Goal: Task Accomplishment & Management: Complete application form

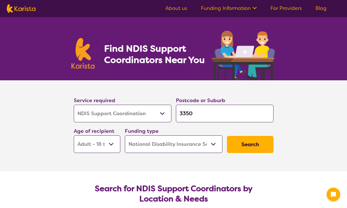
select select "NDIS Support Coordination"
select select "AD"
select select "NDIS"
select select "NDIS Support Coordination"
select select "AD"
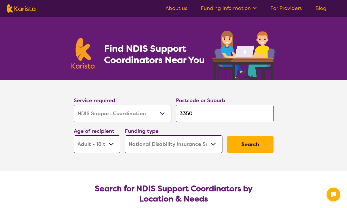
select select "NDIS"
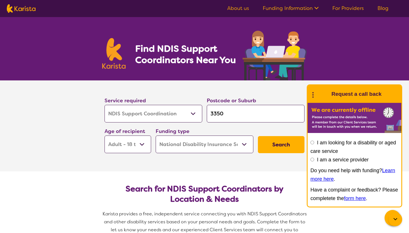
click at [313, 160] on input "I am a service provider" at bounding box center [312, 159] width 4 height 4
radio input "true"
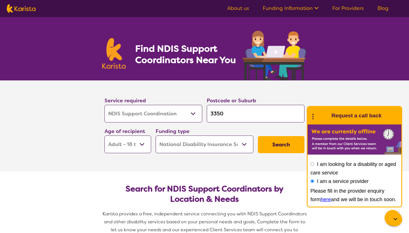
click at [320, 199] on link "here" at bounding box center [325, 199] width 10 height 6
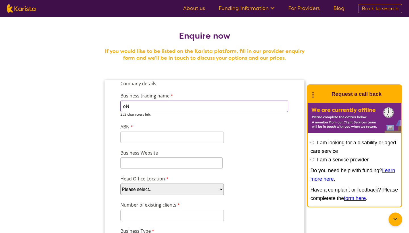
type input "o"
type input "Oneness Care"
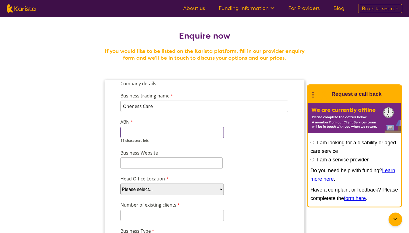
click at [171, 136] on input "ABN" at bounding box center [171, 132] width 103 height 11
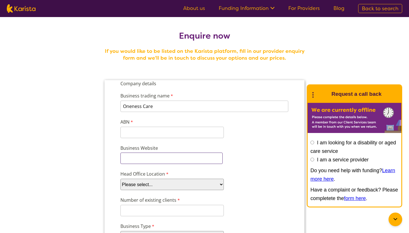
paste input "https://www.onenesscare.com.au"
type input "https://www.onenesscare.com.au"
select select "tfa_100"
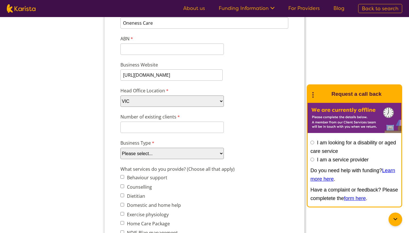
scroll to position [85, 0]
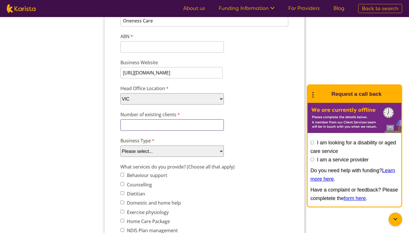
click at [212, 125] on input "Number of existing clients" at bounding box center [171, 124] width 103 height 11
select select "tfa_87"
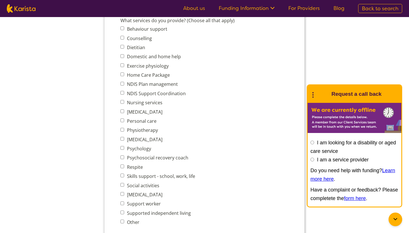
scroll to position [232, 0]
click at [121, 57] on input "Domestic and home help" at bounding box center [122, 56] width 4 height 4
checkbox input "true"
click at [122, 102] on input "Nursing services" at bounding box center [122, 102] width 4 height 4
checkbox input "true"
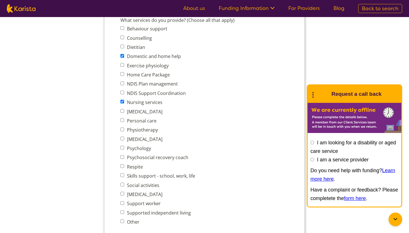
click at [123, 120] on input "Personal care" at bounding box center [122, 120] width 4 height 4
checkbox input "true"
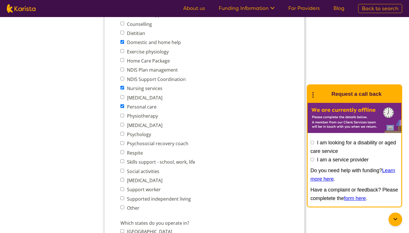
scroll to position [255, 0]
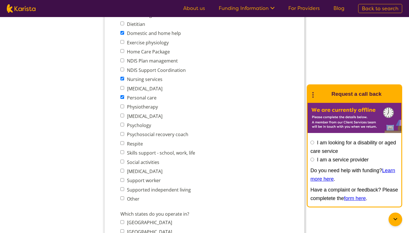
click at [122, 143] on input "Respite" at bounding box center [122, 143] width 4 height 4
checkbox input "true"
click at [122, 153] on input "Skills support - school, work, life" at bounding box center [122, 152] width 4 height 4
checkbox input "true"
click at [123, 162] on input "Social activities" at bounding box center [122, 161] width 4 height 4
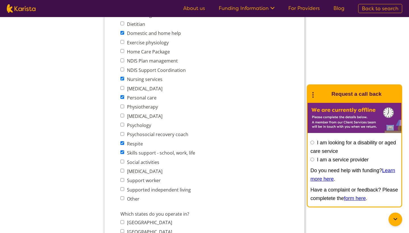
checkbox input "true"
click at [123, 180] on input "Support worker" at bounding box center [122, 180] width 4 height 4
checkbox input "true"
click at [122, 190] on input "Supported independent living" at bounding box center [122, 189] width 4 height 4
checkbox input "true"
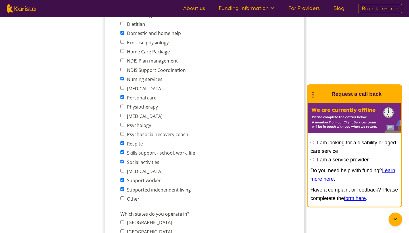
click at [122, 199] on input "Other" at bounding box center [122, 198] width 4 height 4
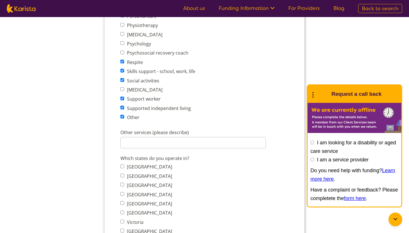
scroll to position [337, 0]
click at [123, 117] on input "Other" at bounding box center [122, 116] width 4 height 4
checkbox input "false"
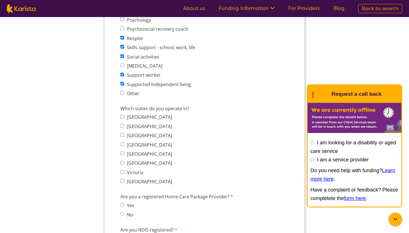
scroll to position [366, 0]
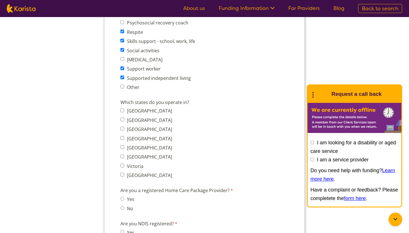
click at [123, 165] on input "Victoria" at bounding box center [122, 165] width 4 height 4
checkbox input "true"
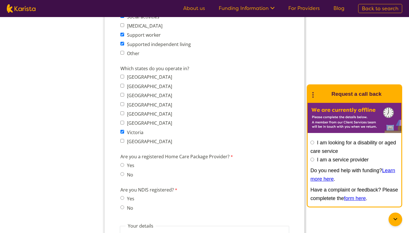
scroll to position [404, 0]
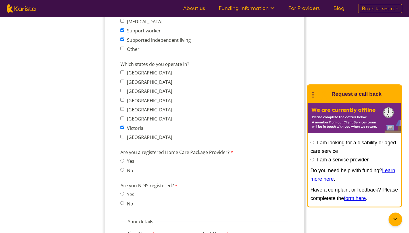
click at [122, 170] on input "No" at bounding box center [122, 170] width 4 height 4
radio input "true"
click at [123, 195] on input "Yes" at bounding box center [122, 194] width 4 height 4
radio input "true"
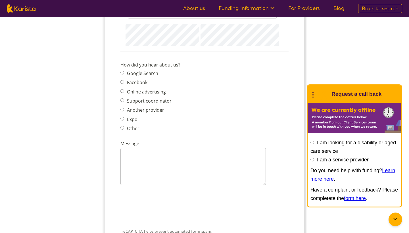
scroll to position [660, 0]
click at [123, 75] on input "Google Search" at bounding box center [122, 74] width 4 height 4
radio input "true"
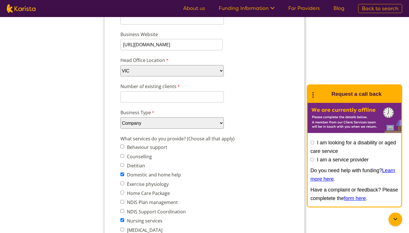
scroll to position [113, 0]
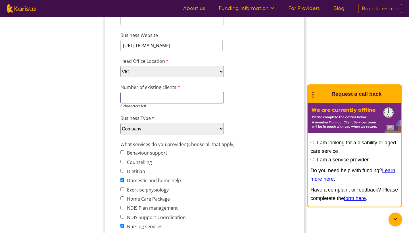
click at [174, 98] on input "Number of existing clients" at bounding box center [171, 97] width 103 height 11
type input "1"
type input "E"
type input "F"
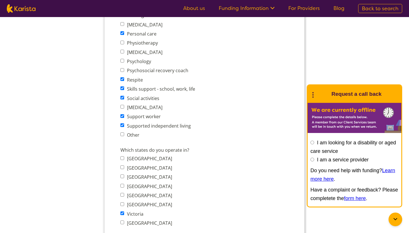
scroll to position [331, 0]
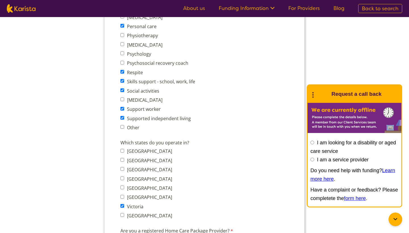
type input "8 client"
click at [123, 128] on div "What services do you provide? (Choose all that apply) Behaviour support Counsel…" at bounding box center [204, 27] width 173 height 212
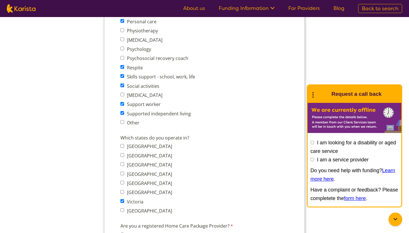
click at [122, 123] on input "Other" at bounding box center [122, 122] width 4 height 4
checkbox input "true"
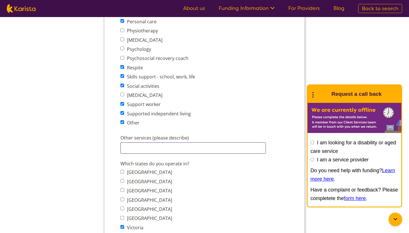
click at [143, 146] on input "Other services (please describe)" at bounding box center [192, 147] width 145 height 11
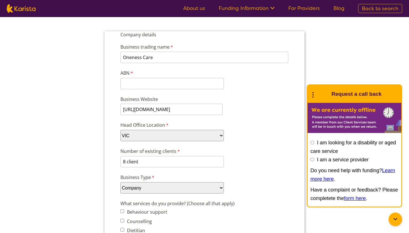
scroll to position [35, 0]
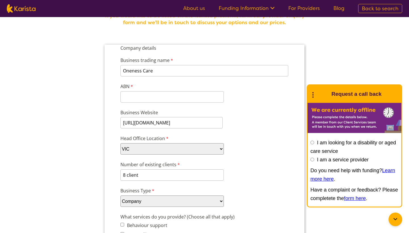
type input "Employment support, High intensity care, Transport assistance, community partic…"
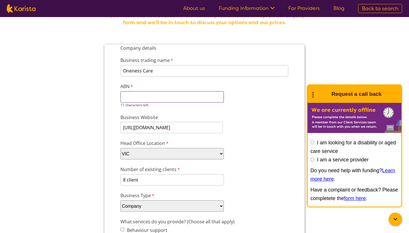
click at [165, 99] on input "ABN" at bounding box center [171, 96] width 103 height 11
paste input "94 581 172"
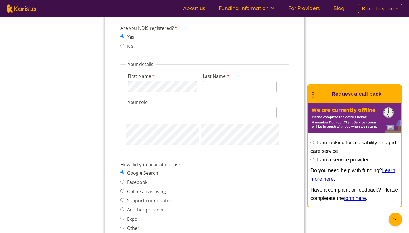
scroll to position [594, 0]
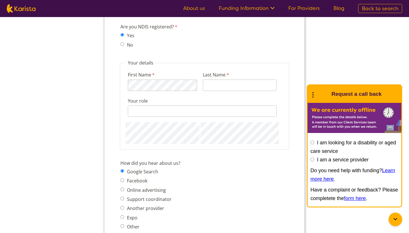
type input "94 581 172"
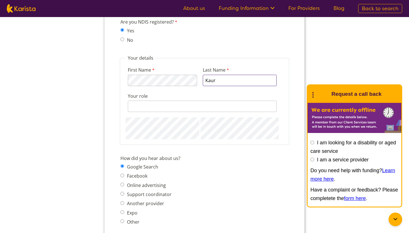
type input "Kaur"
click at [201, 105] on input "Your role" at bounding box center [202, 105] width 149 height 11
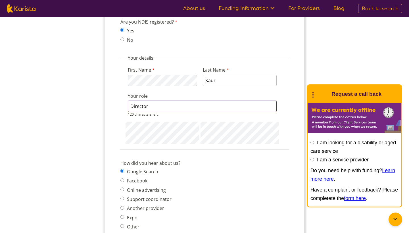
type input "Director"
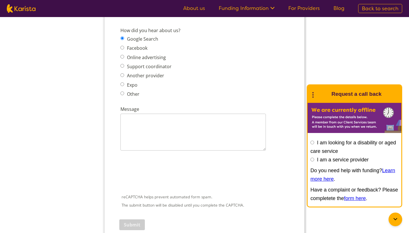
scroll to position [721, 0]
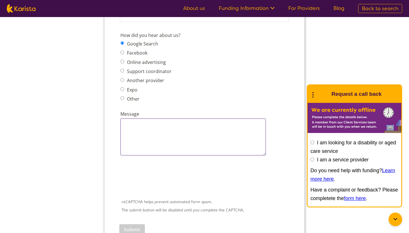
click at [186, 136] on textarea "Message" at bounding box center [192, 136] width 145 height 37
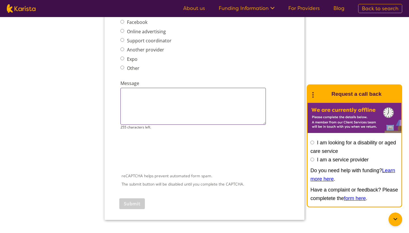
scroll to position [749, 0]
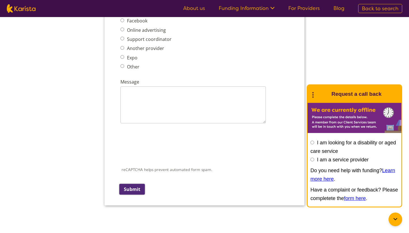
click at [137, 190] on input "Submit" at bounding box center [132, 189] width 26 height 11
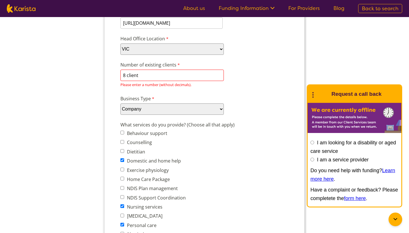
scroll to position [147, 0]
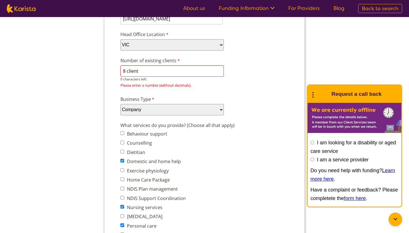
click at [175, 78] on div "8 client 0 characters left." at bounding box center [171, 73] width 103 height 16
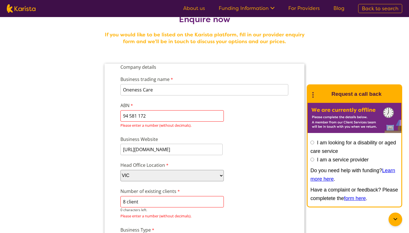
scroll to position [22, 0]
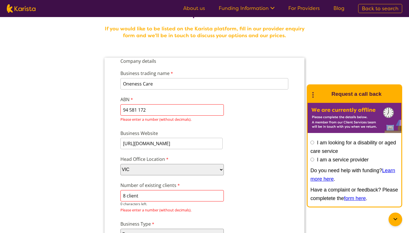
click at [131, 110] on input "94 581 172" at bounding box center [171, 109] width 103 height 11
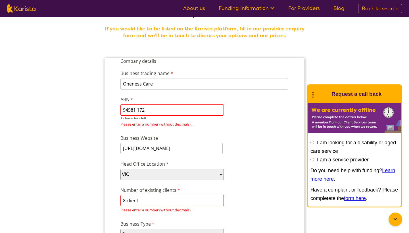
click at [138, 111] on input "94581 172" at bounding box center [171, 109] width 103 height 11
click at [159, 112] on input "94581172" at bounding box center [171, 109] width 103 height 11
click at [145, 199] on input "8 client" at bounding box center [171, 200] width 103 height 11
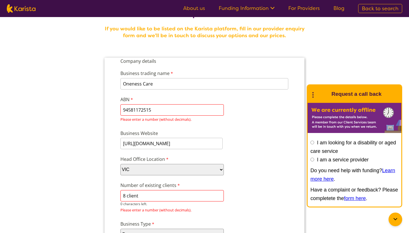
click at [137, 109] on input "94581172515" at bounding box center [171, 109] width 103 height 11
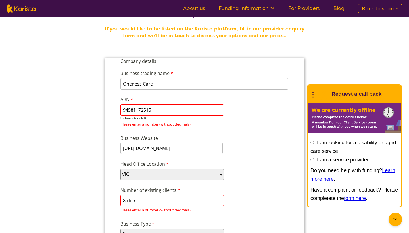
click at [136, 110] on input "94581172515" at bounding box center [171, 109] width 103 height 11
click at [123, 109] on input "94581172515" at bounding box center [171, 109] width 103 height 11
click at [162, 110] on input "94581172515" at bounding box center [171, 109] width 103 height 11
click at [123, 110] on input "94581172515" at bounding box center [171, 109] width 103 height 11
click at [156, 109] on input "94581172515" at bounding box center [171, 109] width 103 height 11
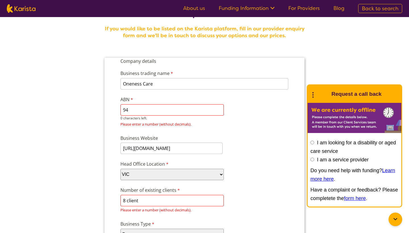
type input "9"
type input "94581172515"
click at [163, 111] on input "94581172515" at bounding box center [171, 109] width 103 height 11
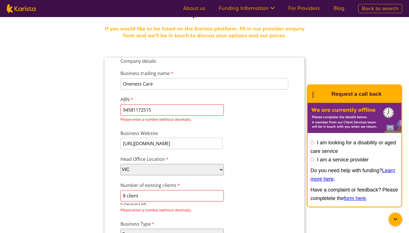
click at [140, 200] on input "8 client" at bounding box center [171, 195] width 103 height 11
type input "8"
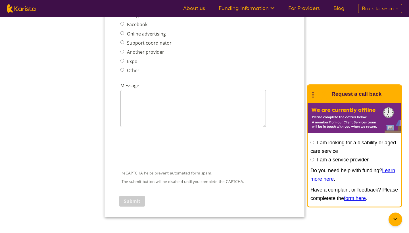
scroll to position [766, 0]
type input "00000012"
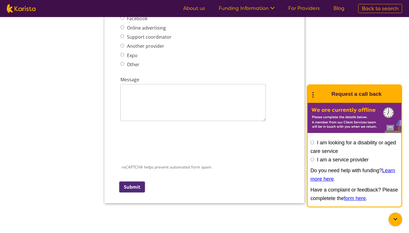
click at [130, 188] on input "Submit" at bounding box center [132, 186] width 26 height 11
